Goal: Navigation & Orientation: Find specific page/section

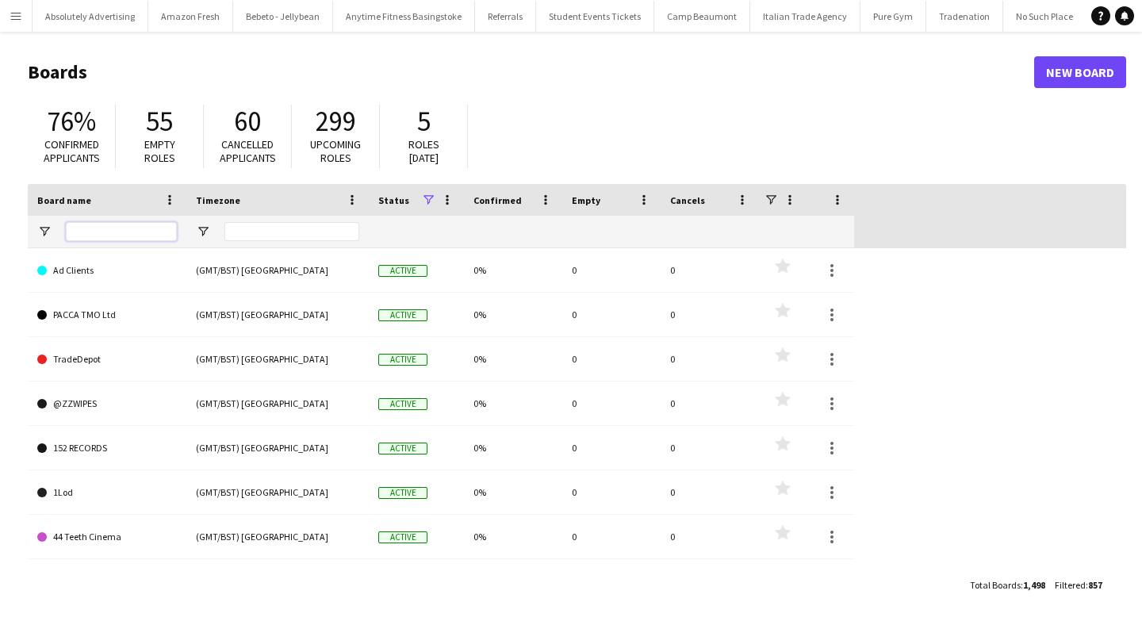
click at [127, 237] on input "Board name Filter Input" at bounding box center [121, 231] width 111 height 19
type input "******"
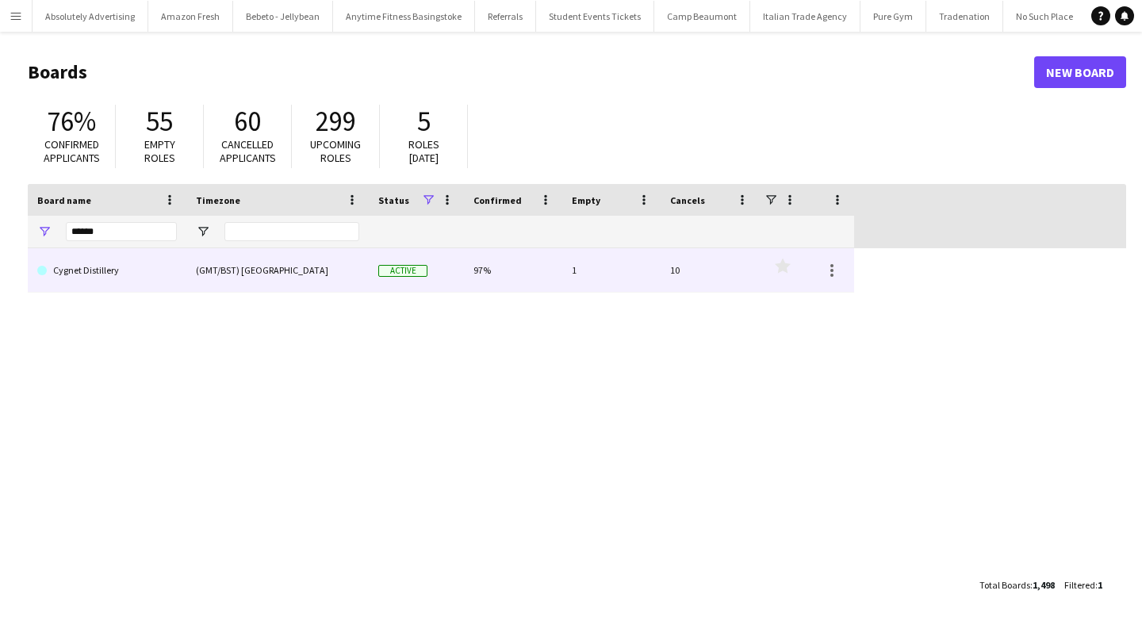
click at [94, 274] on link "Cygnet Distillery" at bounding box center [107, 270] width 140 height 44
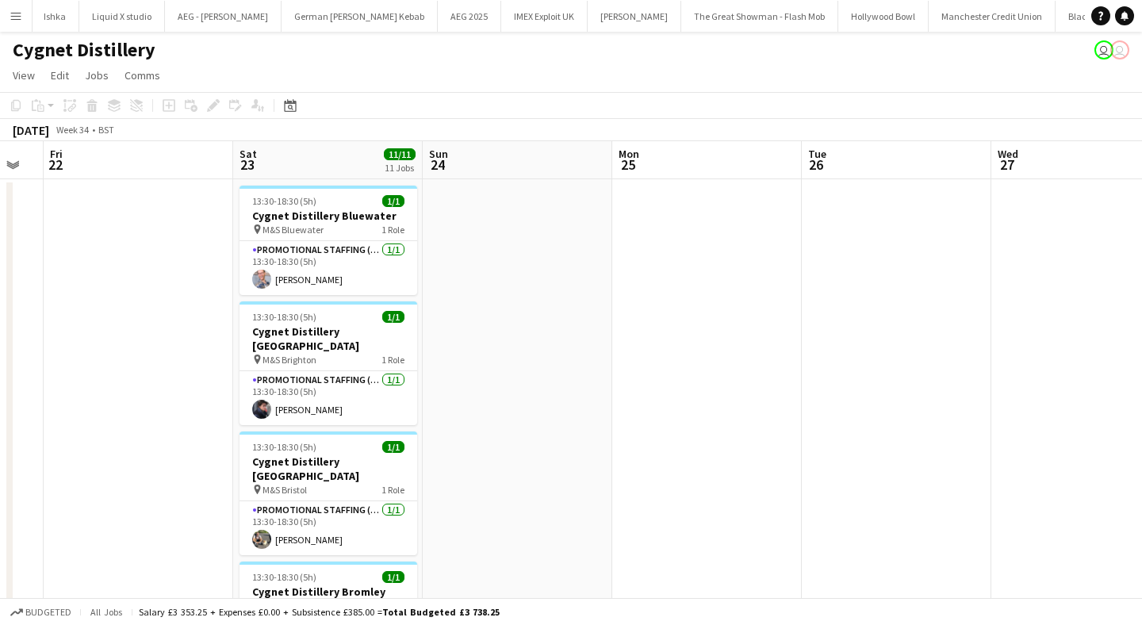
scroll to position [0, 333]
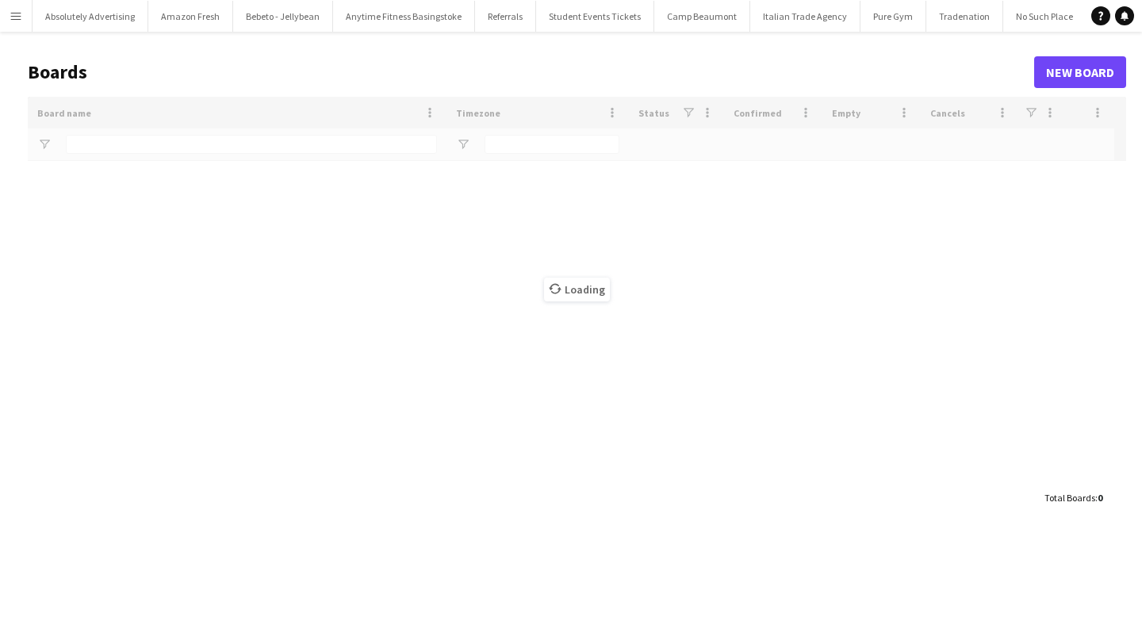
type input "******"
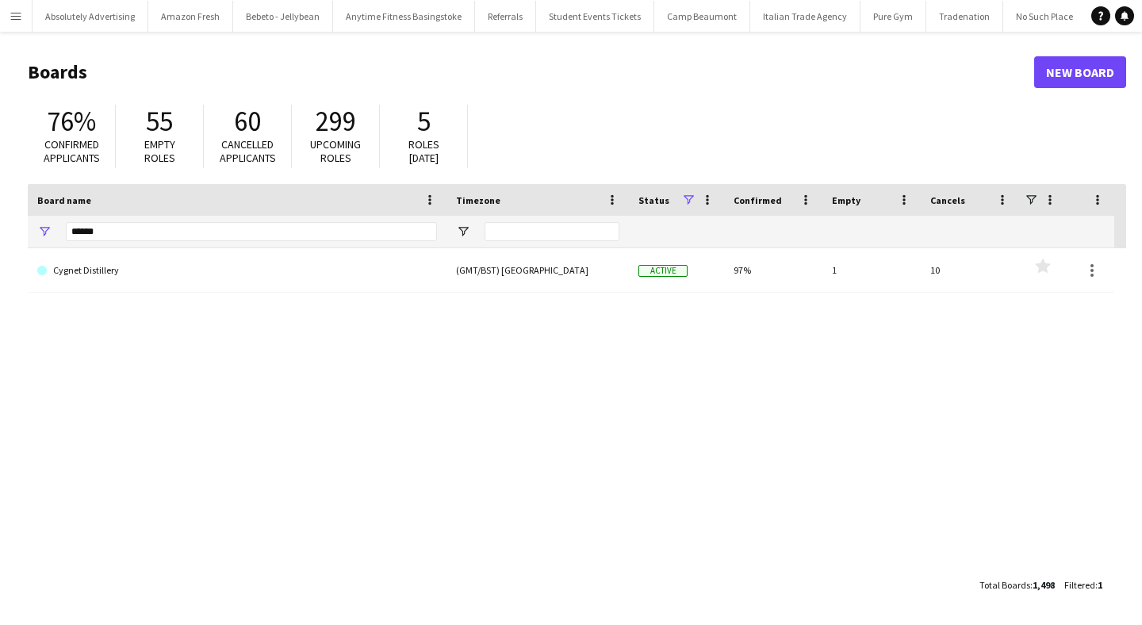
click at [18, 5] on button "Menu" at bounding box center [16, 16] width 32 height 32
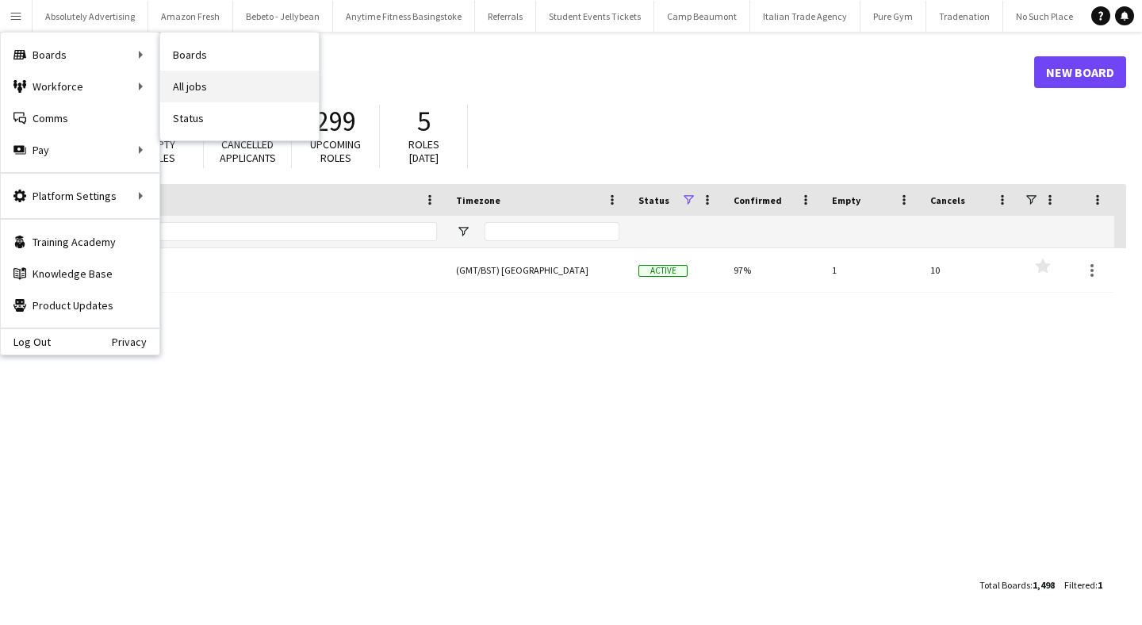
click at [223, 86] on link "All jobs" at bounding box center [239, 87] width 159 height 32
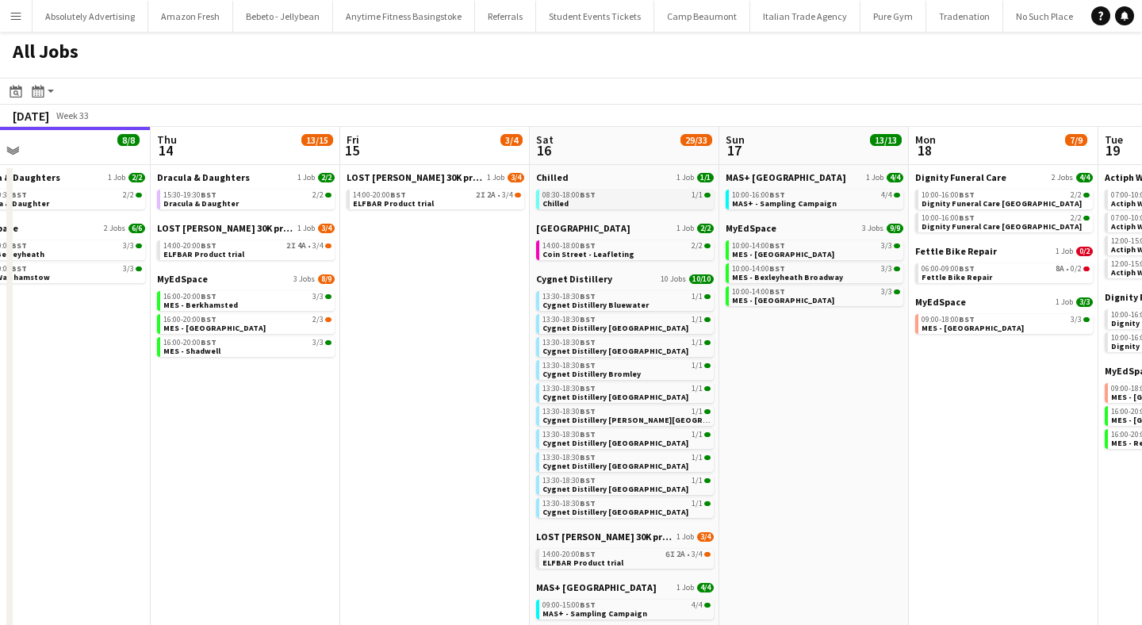
click at [564, 200] on span "Chilled" at bounding box center [555, 203] width 26 height 10
click at [210, 291] on span "BST" at bounding box center [209, 296] width 16 height 10
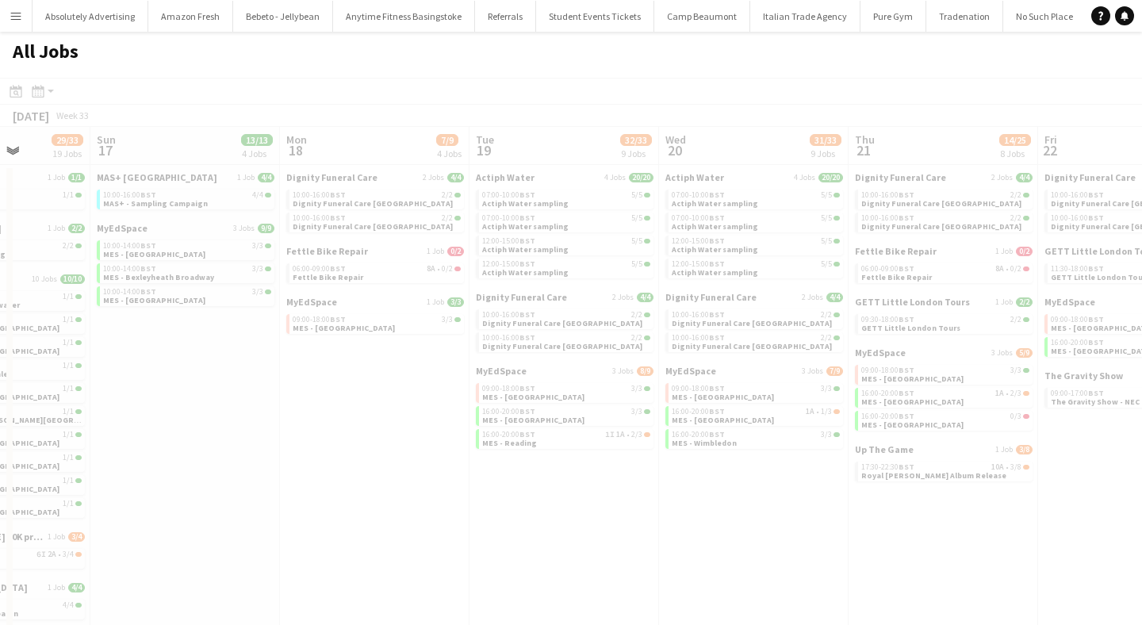
scroll to position [0, 525]
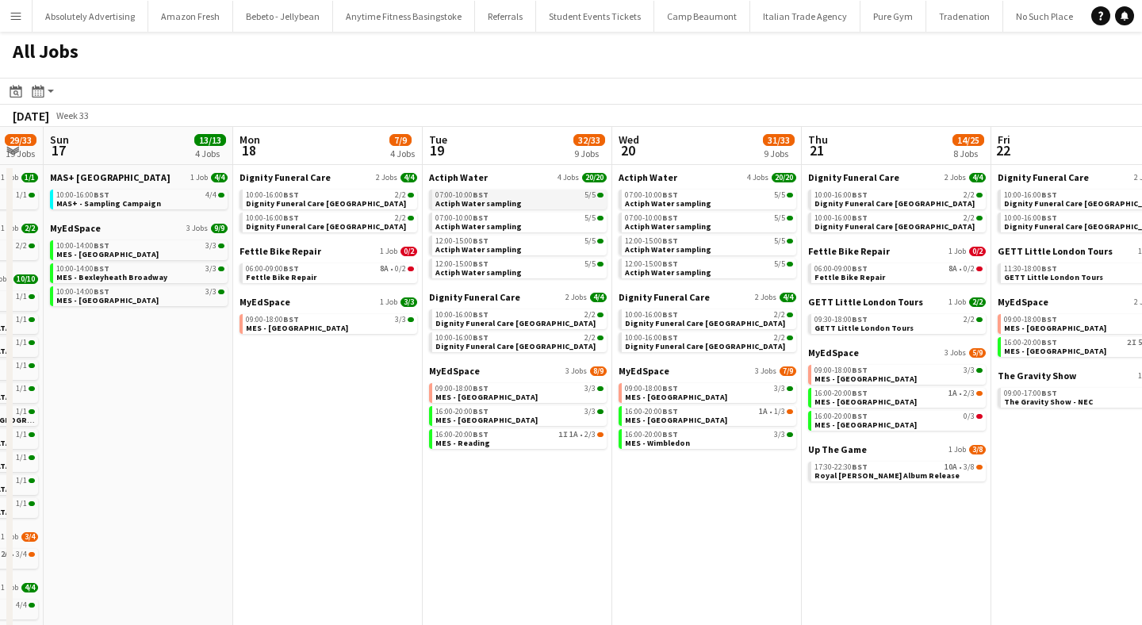
click at [475, 196] on span "BST" at bounding box center [481, 194] width 16 height 10
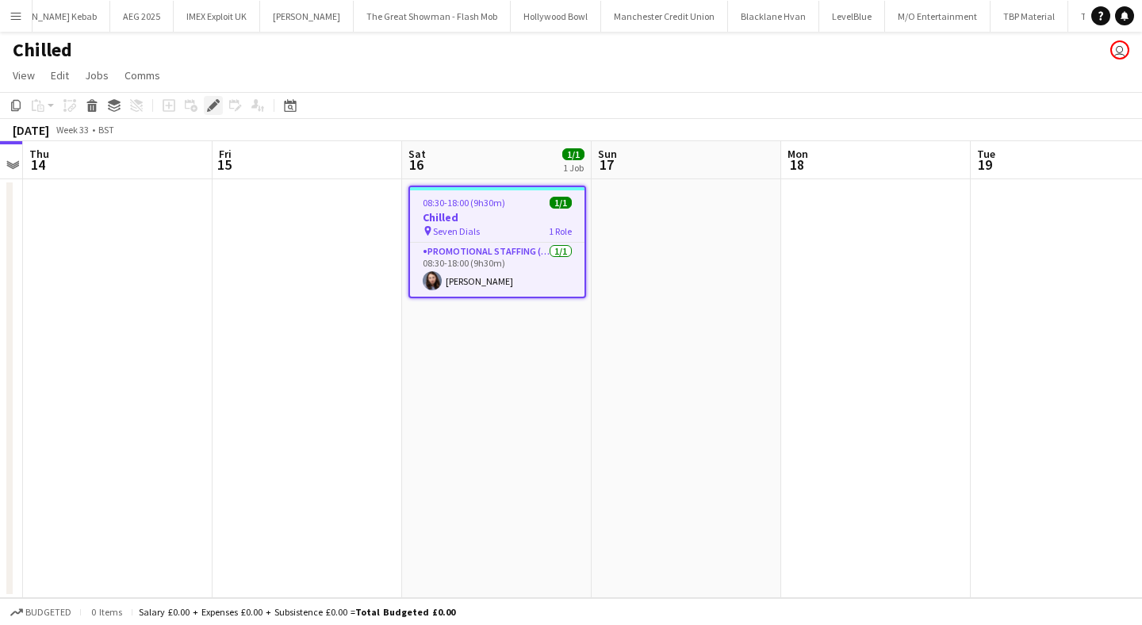
click at [211, 105] on icon at bounding box center [213, 105] width 9 height 9
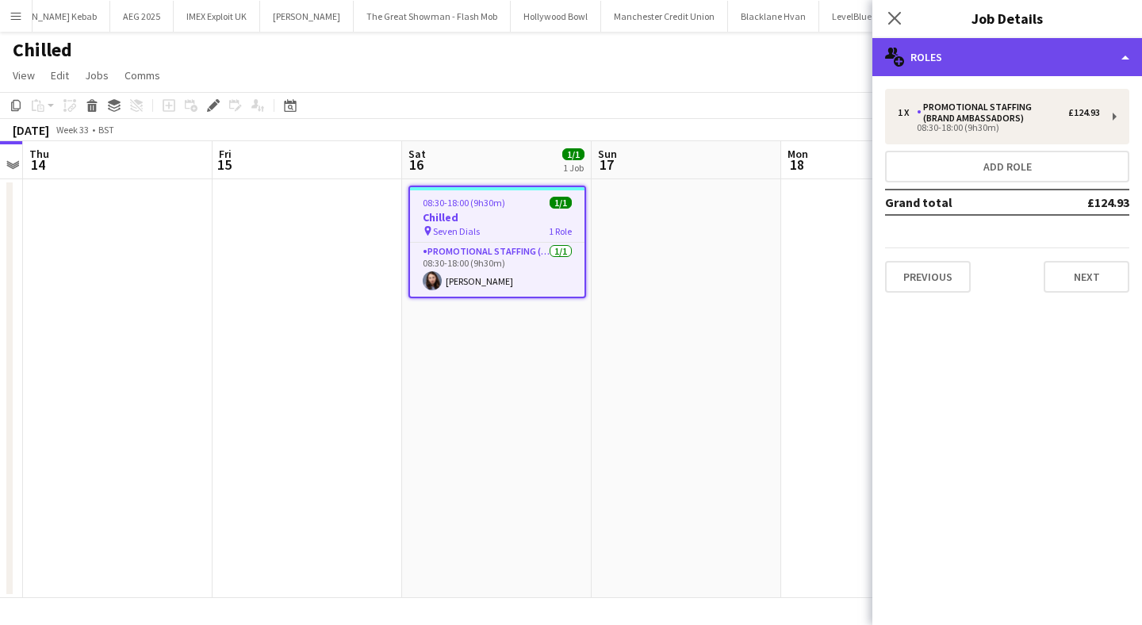
click at [966, 65] on div "multiple-users-add Roles" at bounding box center [1007, 57] width 270 height 38
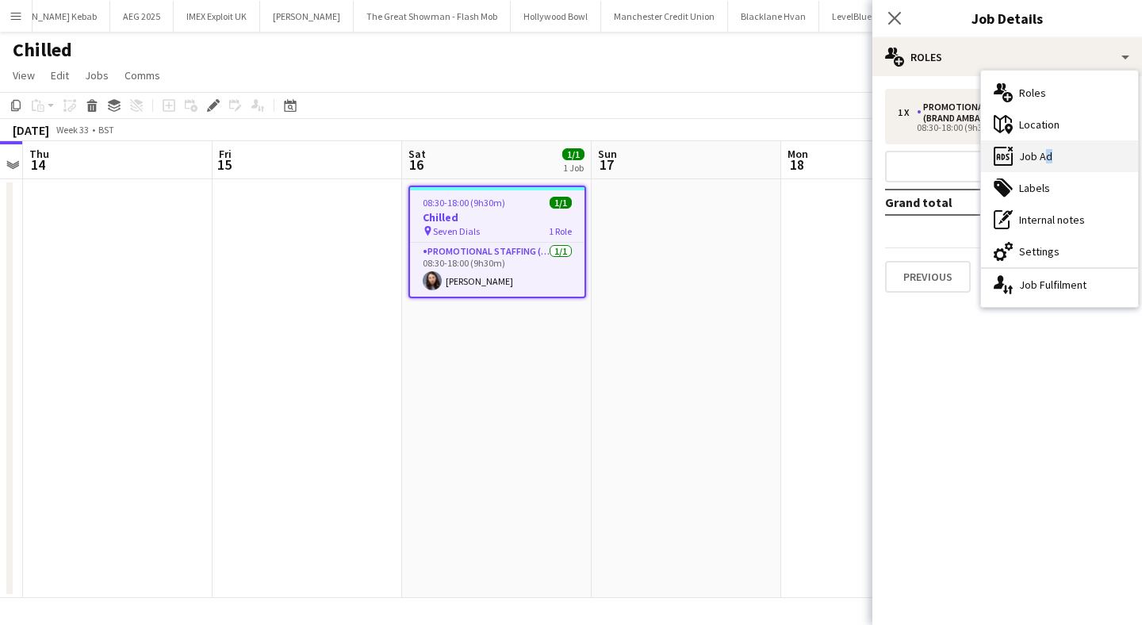
click at [1041, 159] on div "ads-window Job Ad" at bounding box center [1059, 156] width 157 height 32
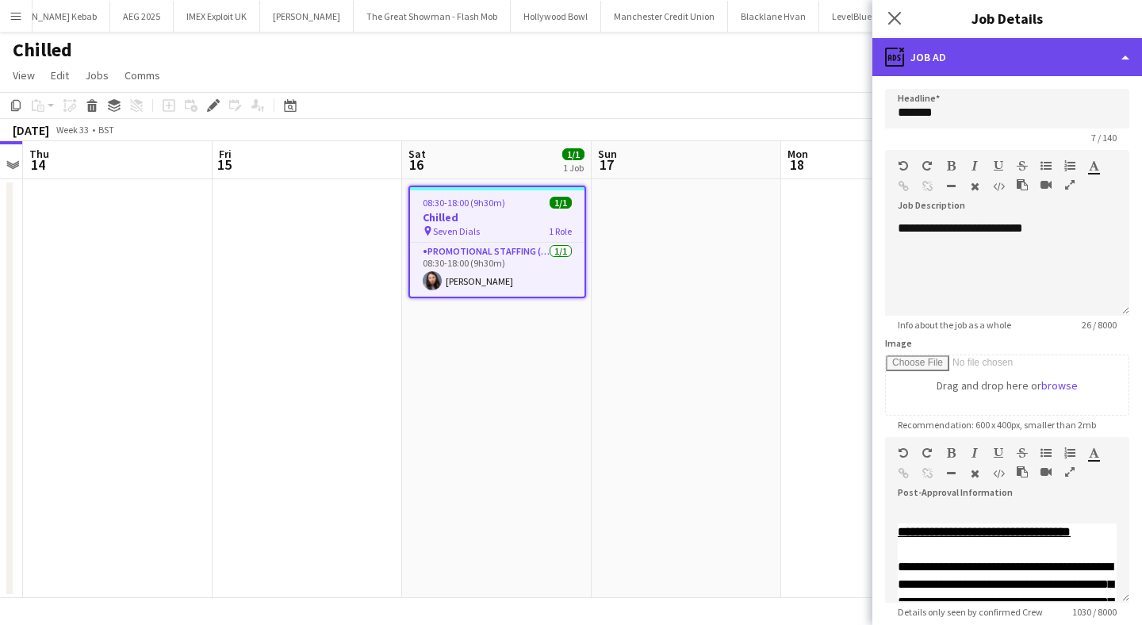
click at [997, 55] on div "ads-window Job Ad" at bounding box center [1007, 57] width 270 height 38
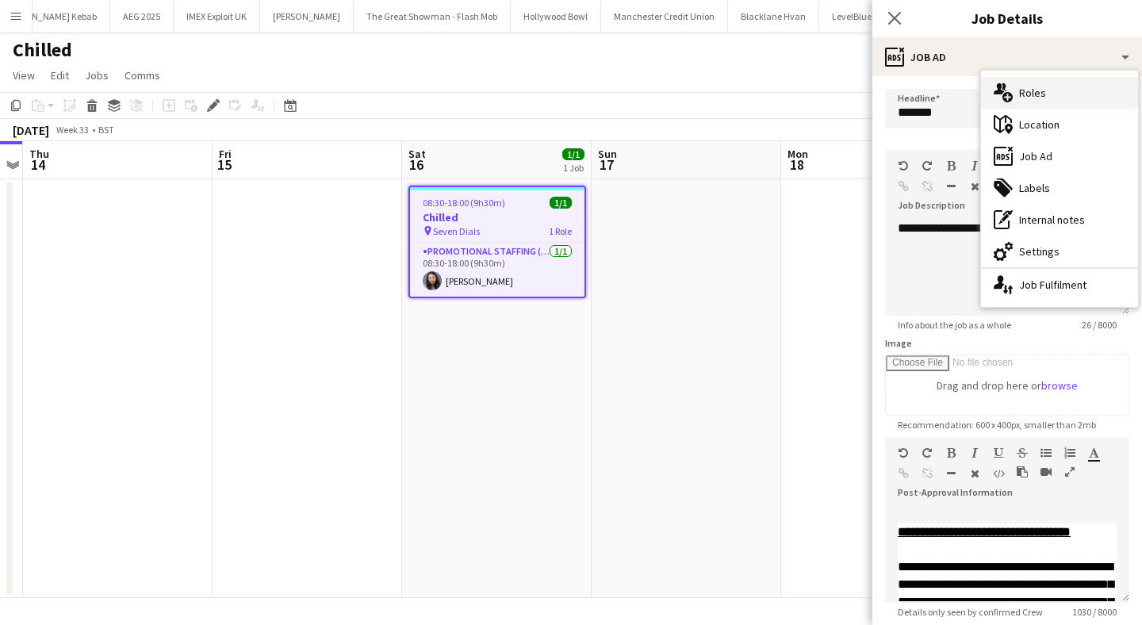
click at [1041, 89] on div "multiple-users-add Roles" at bounding box center [1059, 93] width 157 height 32
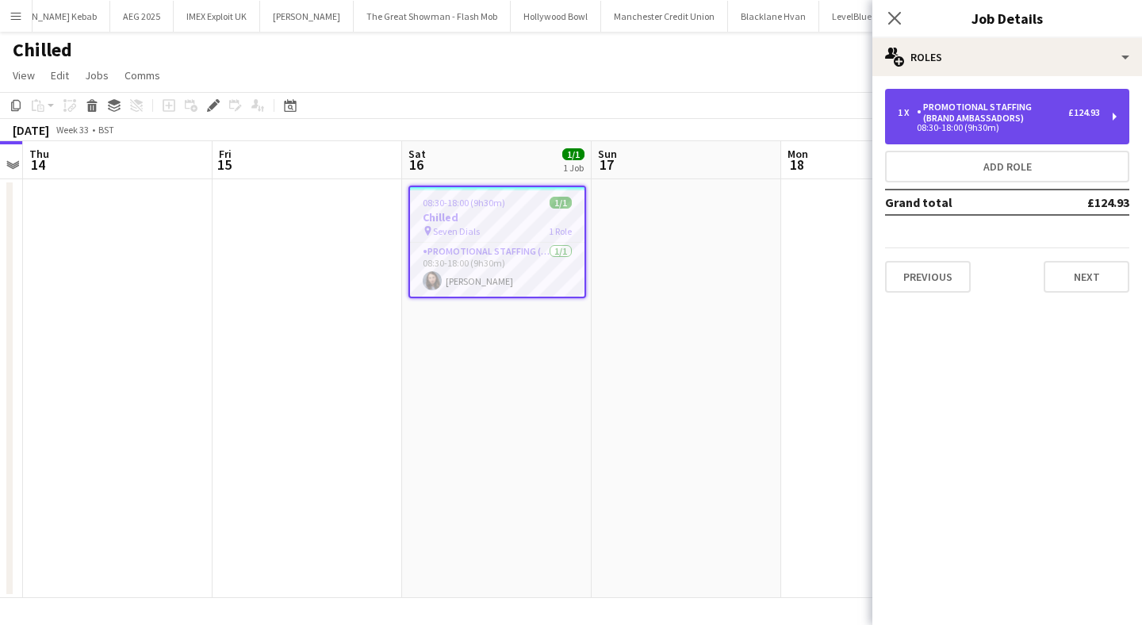
click at [998, 108] on div "Promotional Staffing (Brand Ambassadors)" at bounding box center [991, 112] width 151 height 22
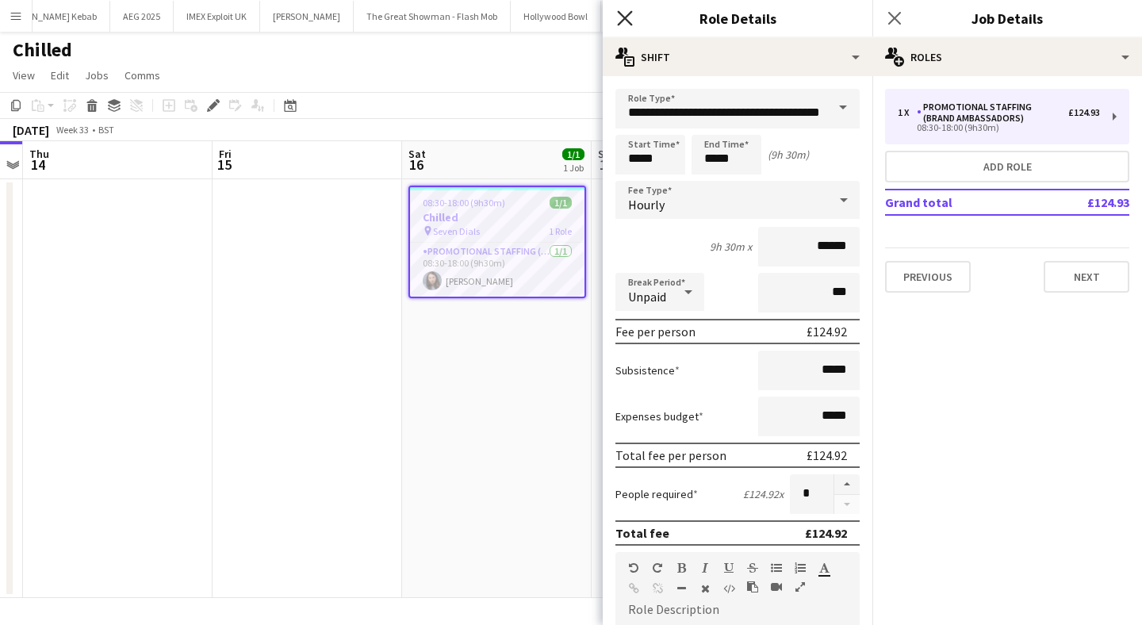
click at [629, 15] on icon at bounding box center [624, 17] width 15 height 15
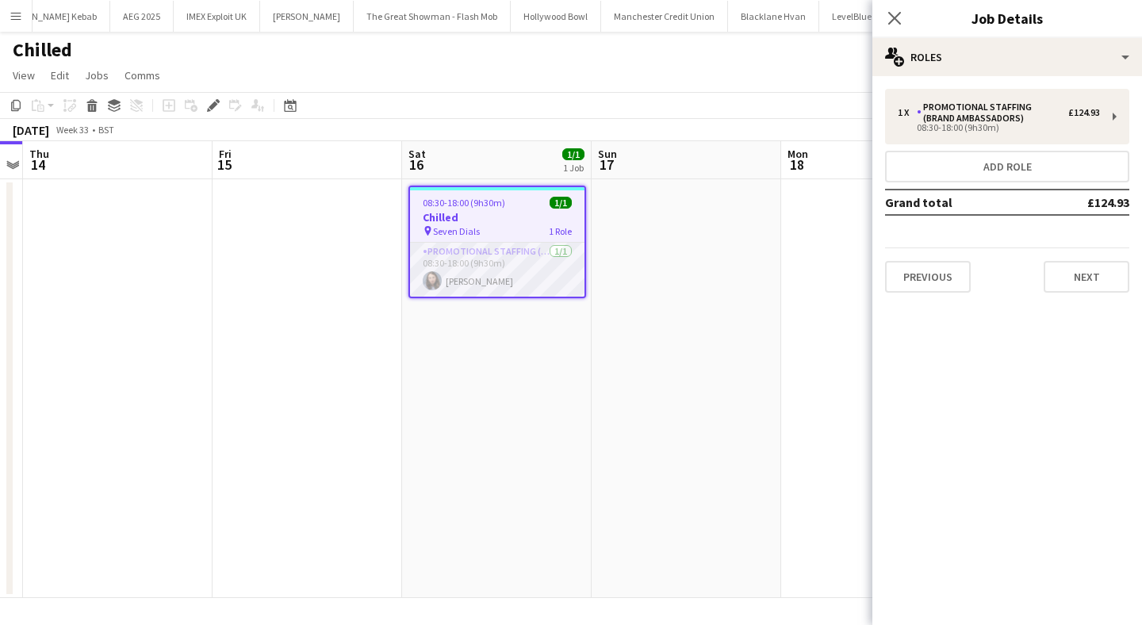
click at [427, 278] on app-user-avatar at bounding box center [432, 280] width 19 height 19
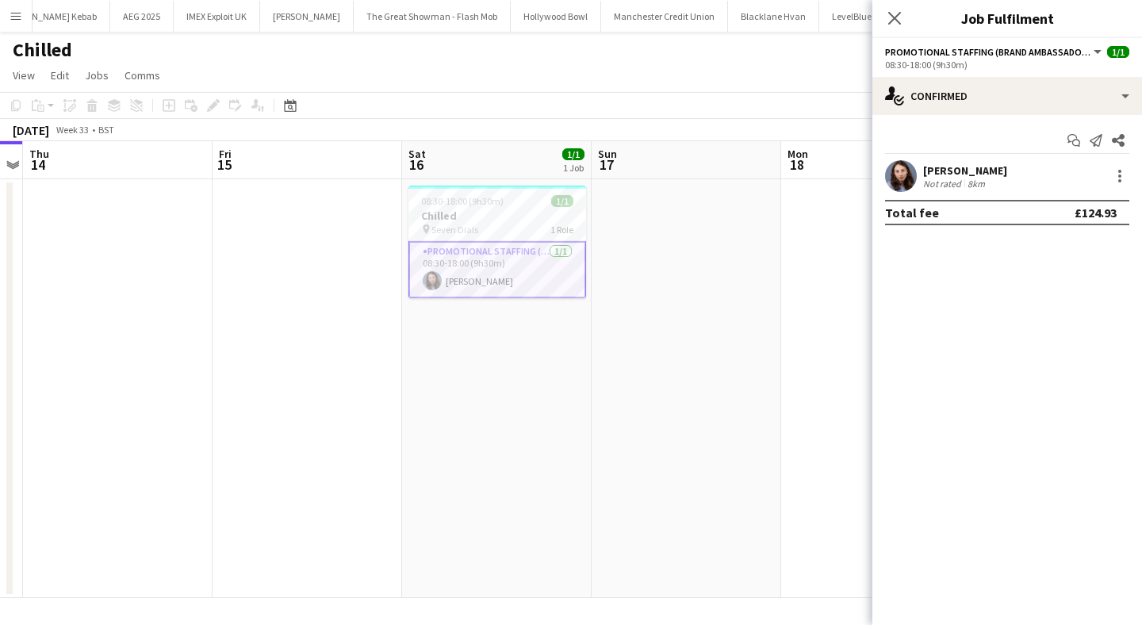
click at [903, 174] on app-user-avatar at bounding box center [901, 176] width 32 height 32
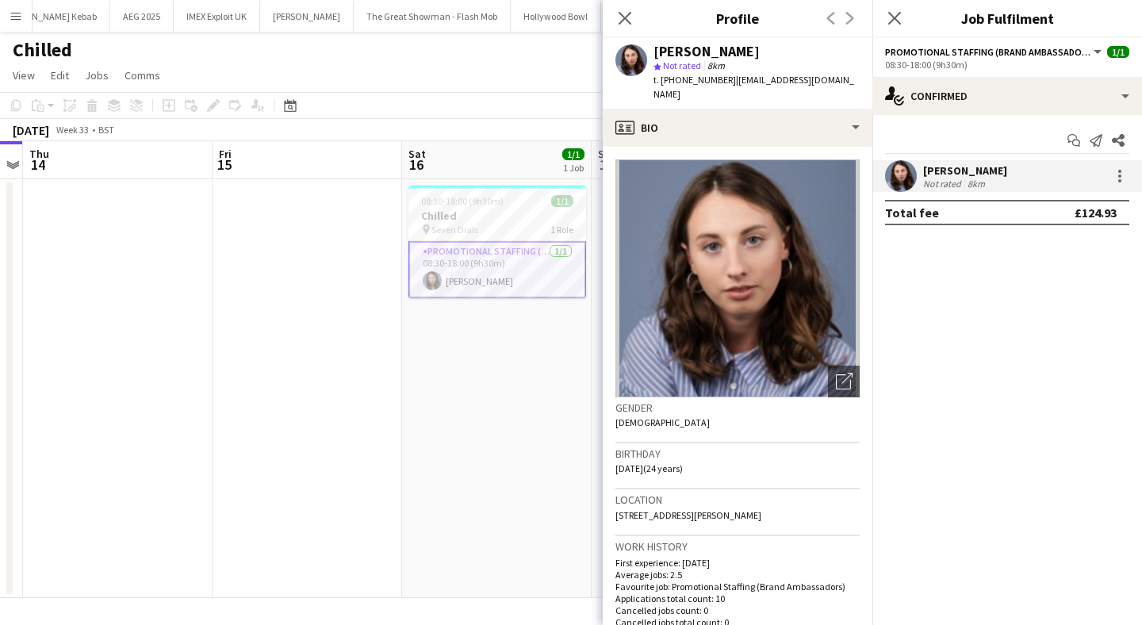
click at [394, 469] on app-date-cell at bounding box center [306, 388] width 189 height 419
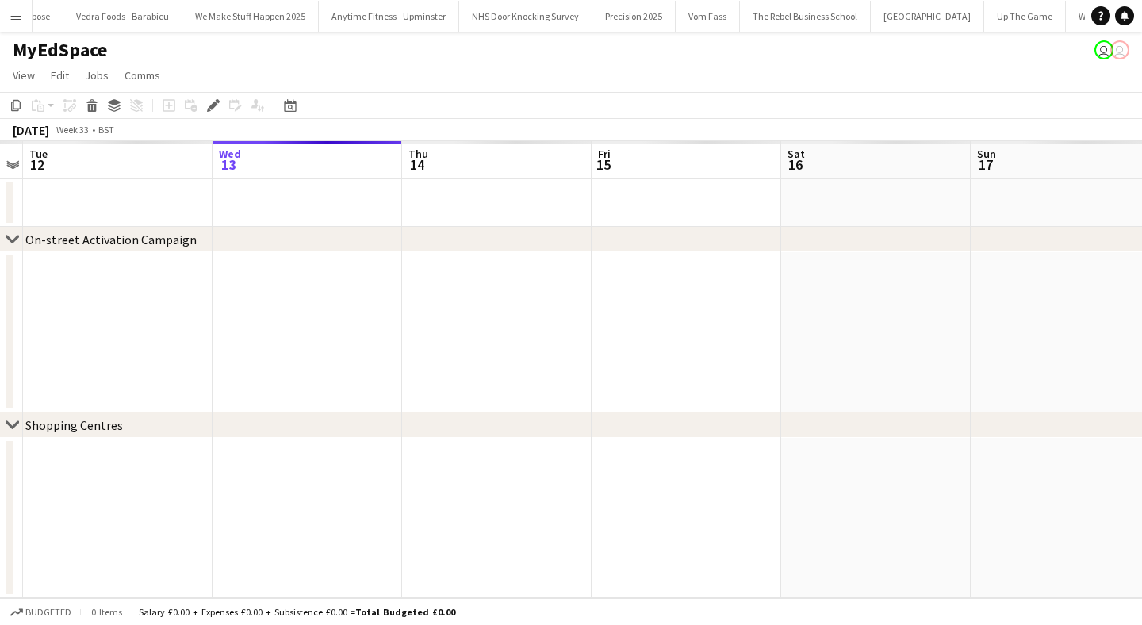
scroll to position [0, 52839]
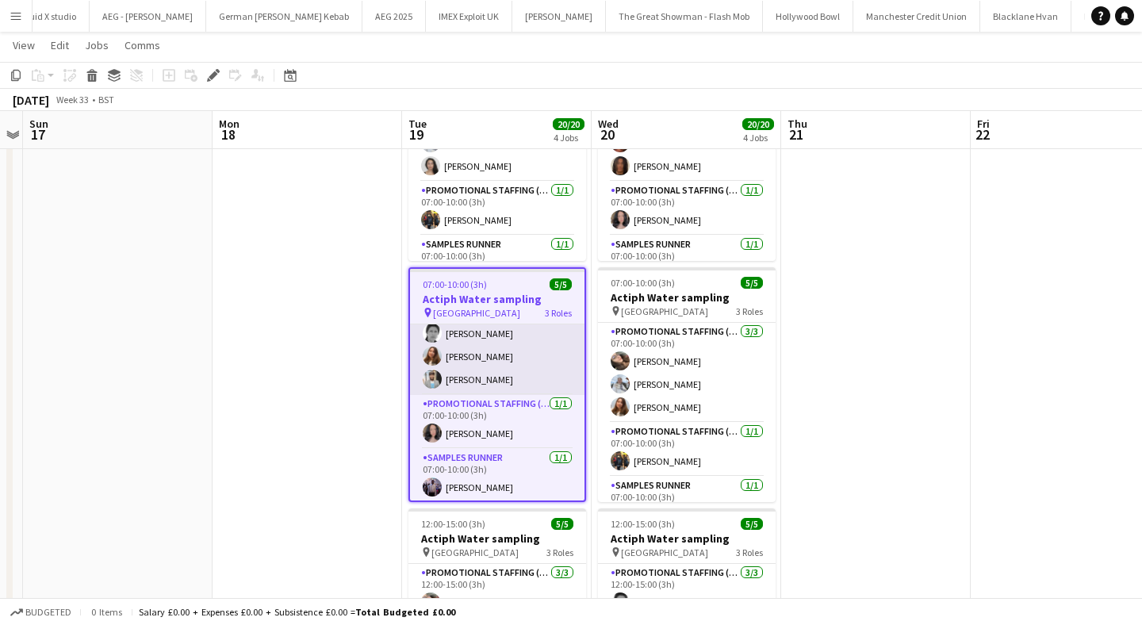
scroll to position [32, 0]
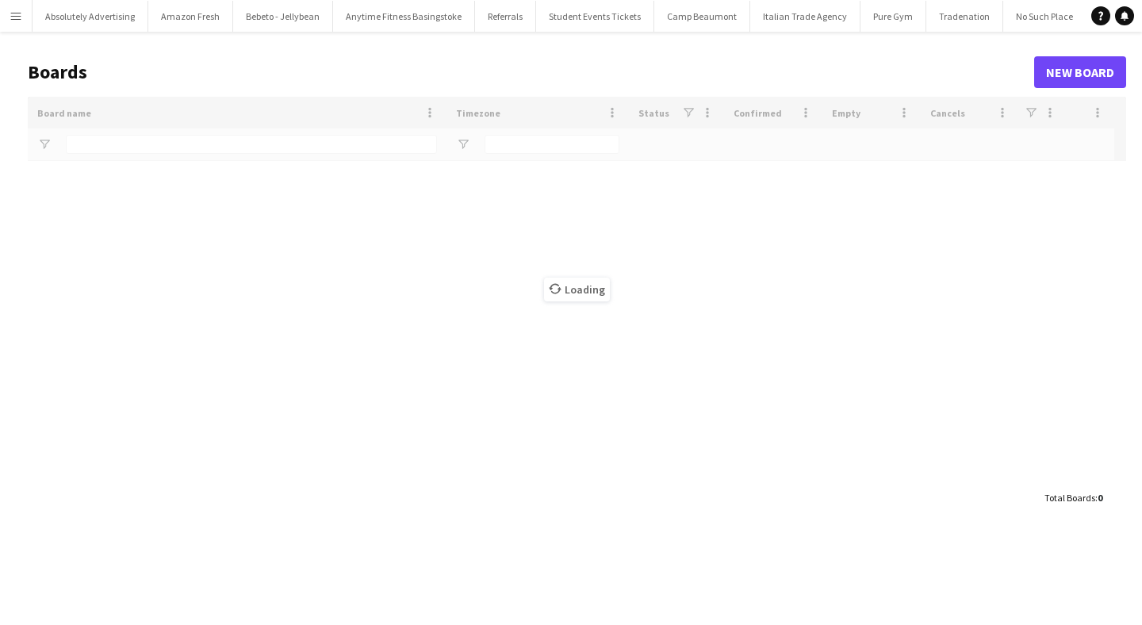
type input "******"
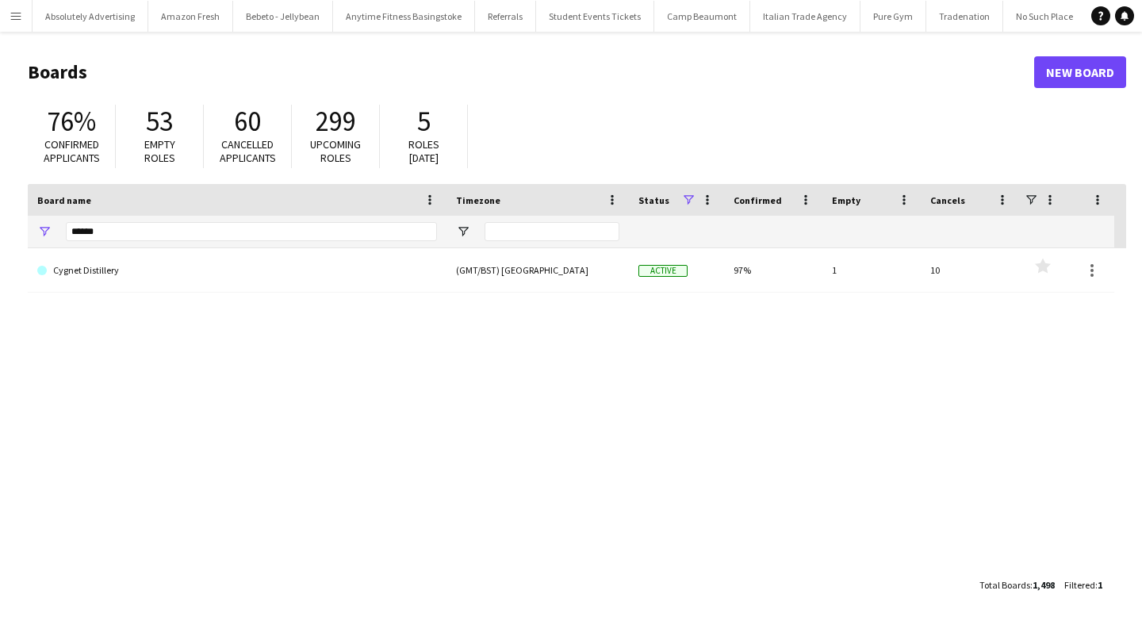
click at [10, 20] on app-icon "Menu" at bounding box center [16, 16] width 13 height 13
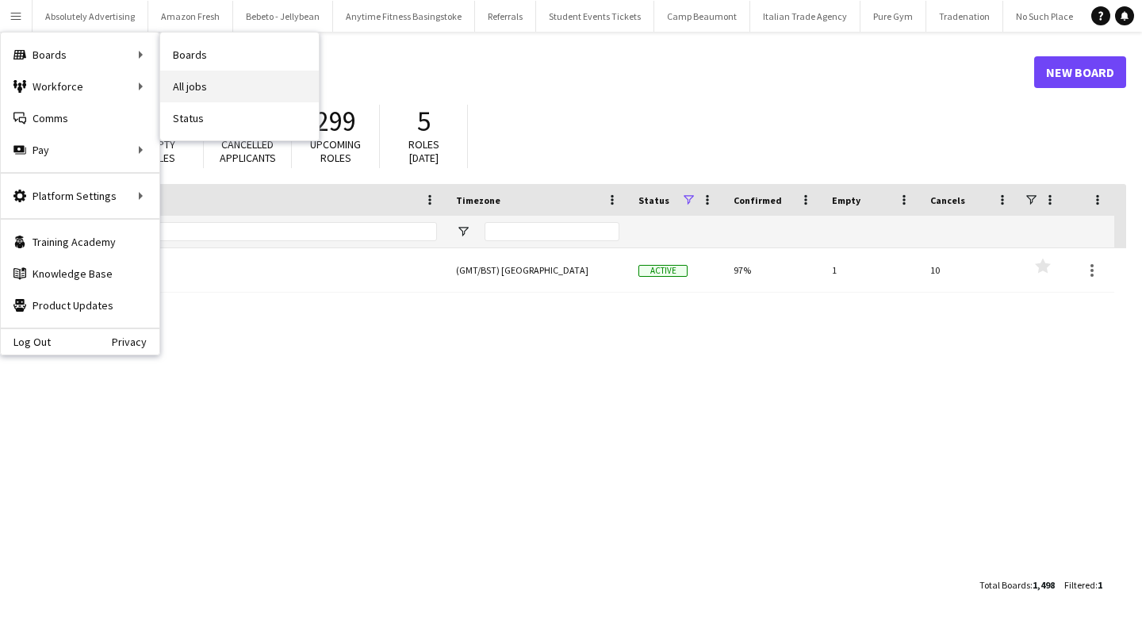
click at [211, 83] on link "All jobs" at bounding box center [239, 87] width 159 height 32
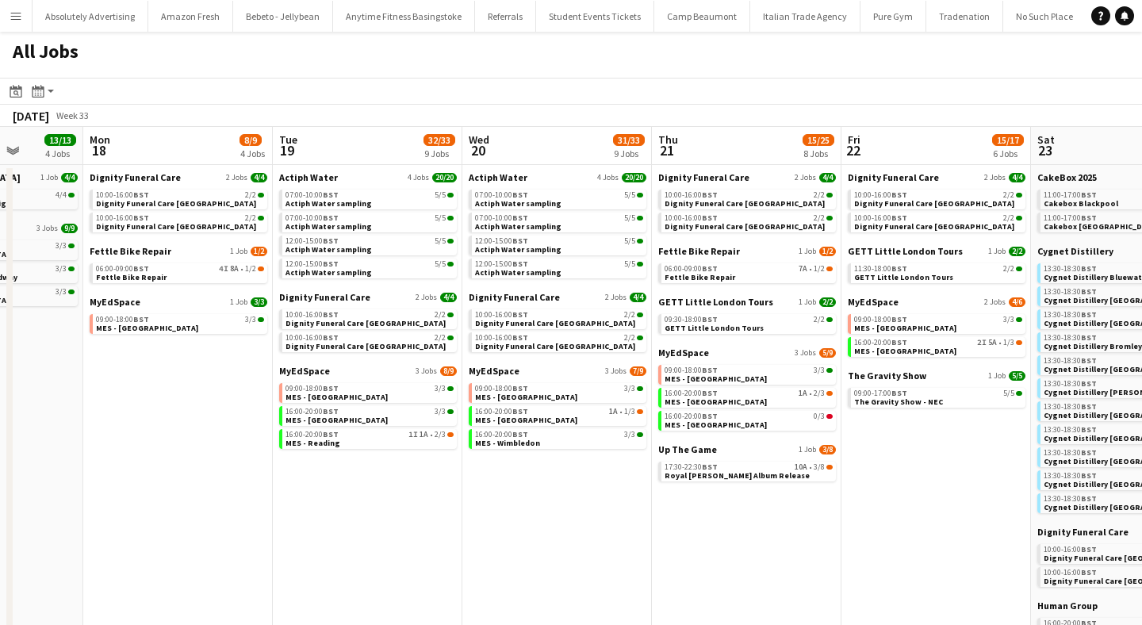
scroll to position [0, 683]
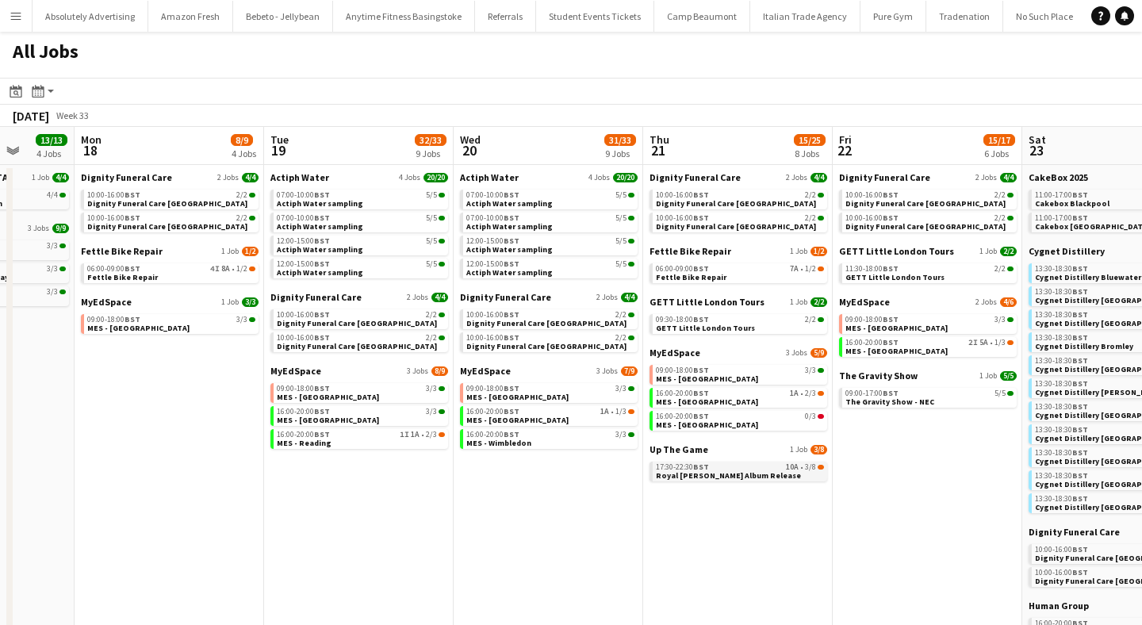
click at [713, 472] on span "Royal [PERSON_NAME] Album Release" at bounding box center [728, 475] width 145 height 10
